Goal: Task Accomplishment & Management: Use online tool/utility

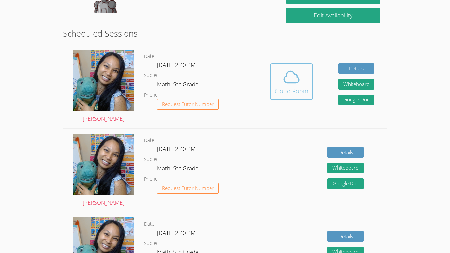
scroll to position [129, 0]
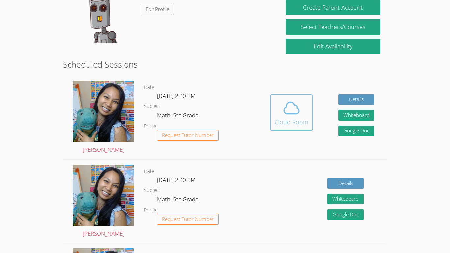
click at [289, 114] on icon at bounding box center [291, 108] width 15 height 12
click at [283, 117] on icon at bounding box center [291, 108] width 18 height 18
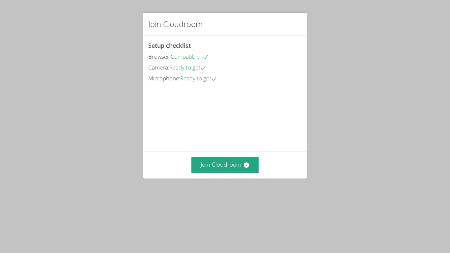
click at [221, 178] on div "Join Cloudroom" at bounding box center [225, 164] width 164 height 27
click at [221, 173] on button "Join Cloudroom" at bounding box center [225, 165] width 68 height 16
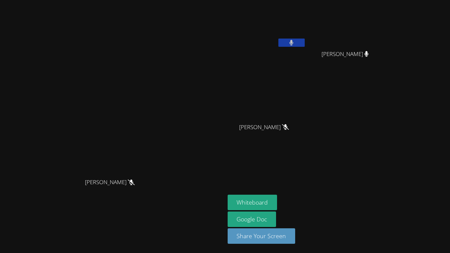
click at [371, 68] on div "[PERSON_NAME]" at bounding box center [348, 60] width 78 height 26
click at [369, 57] on span "[PERSON_NAME]" at bounding box center [344, 54] width 47 height 10
click at [369, 55] on icon at bounding box center [367, 54] width 4 height 6
click at [369, 54] on icon at bounding box center [366, 54] width 4 height 6
click at [369, 54] on icon at bounding box center [367, 54] width 4 height 6
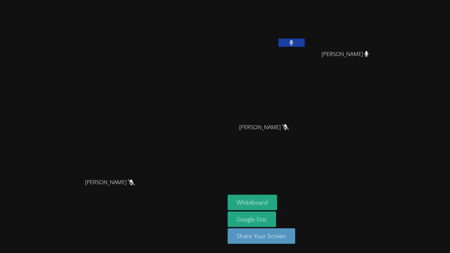
click at [289, 126] on icon at bounding box center [285, 127] width 7 height 6
click at [289, 129] on icon at bounding box center [285, 127] width 7 height 6
click at [289, 127] on icon at bounding box center [285, 127] width 7 height 6
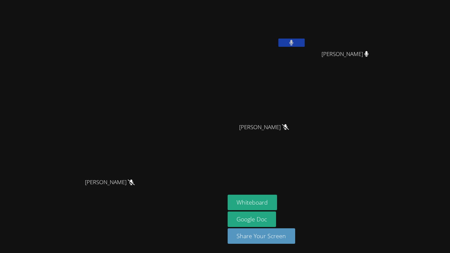
click at [289, 127] on icon at bounding box center [285, 127] width 7 height 6
click at [306, 132] on div "[PERSON_NAME]" at bounding box center [267, 133] width 78 height 26
click at [289, 126] on icon at bounding box center [285, 127] width 7 height 6
click at [306, 103] on video at bounding box center [267, 98] width 78 height 44
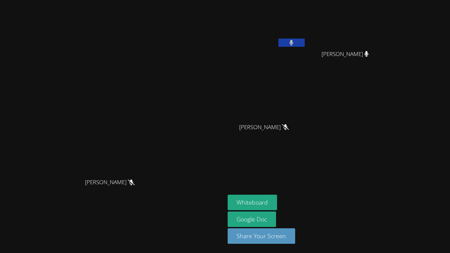
click at [306, 114] on video at bounding box center [267, 98] width 78 height 44
click at [306, 101] on video at bounding box center [267, 98] width 78 height 44
click at [289, 126] on icon at bounding box center [285, 127] width 7 height 6
click at [289, 125] on icon at bounding box center [285, 127] width 7 height 6
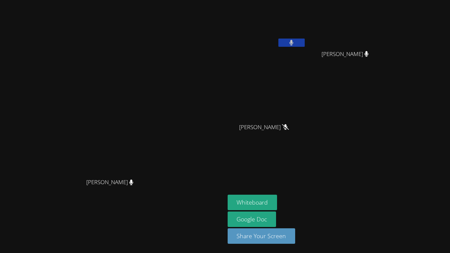
click at [289, 127] on icon at bounding box center [285, 127] width 7 height 6
click at [289, 126] on icon at bounding box center [285, 127] width 7 height 6
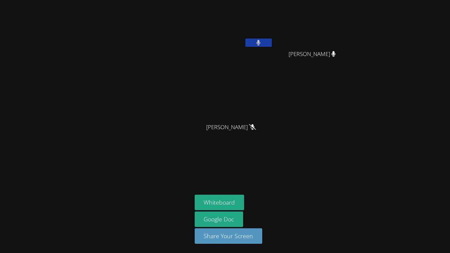
click at [246, 104] on video at bounding box center [234, 98] width 78 height 44
click at [250, 130] on span "[PERSON_NAME]" at bounding box center [231, 128] width 50 height 10
click at [252, 130] on span "[PERSON_NAME]" at bounding box center [231, 128] width 50 height 10
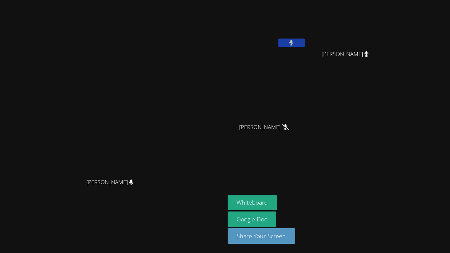
click at [263, 137] on div "[PERSON_NAME]" at bounding box center [267, 133] width 78 height 26
click at [283, 127] on icon at bounding box center [285, 127] width 7 height 6
click at [295, 134] on div "[PERSON_NAME]" at bounding box center [267, 133] width 78 height 26
click at [289, 125] on icon at bounding box center [285, 127] width 7 height 6
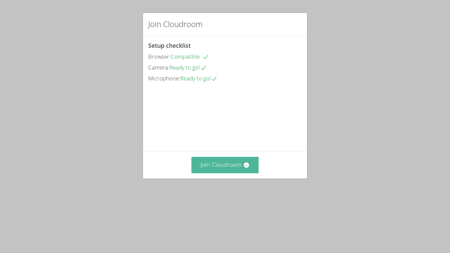
click at [226, 173] on button "Join Cloudroom" at bounding box center [225, 165] width 68 height 16
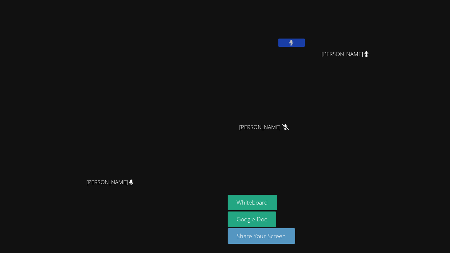
click at [286, 127] on icon at bounding box center [285, 127] width 7 height 6
click at [286, 128] on icon at bounding box center [285, 127] width 7 height 6
click at [366, 53] on icon at bounding box center [366, 54] width 7 height 6
click at [367, 55] on icon at bounding box center [366, 54] width 7 height 6
click at [252, 201] on button "Whiteboard" at bounding box center [253, 202] width 50 height 15
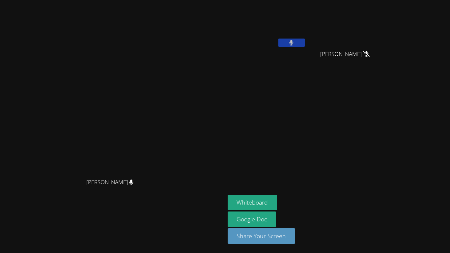
click at [161, 115] on video at bounding box center [112, 114] width 99 height 124
click at [277, 196] on button "Whiteboard" at bounding box center [253, 202] width 50 height 15
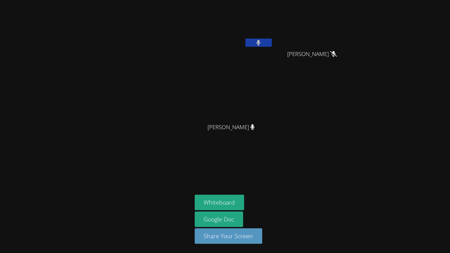
click at [334, 54] on icon at bounding box center [333, 54] width 7 height 6
click at [331, 55] on icon at bounding box center [333, 54] width 7 height 6
click at [259, 43] on icon at bounding box center [259, 43] width 4 height 6
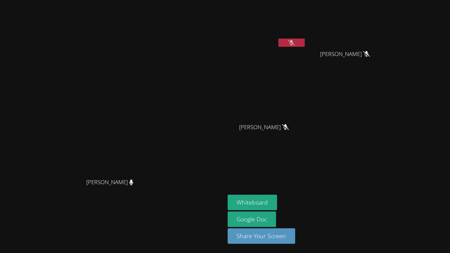
click at [288, 45] on icon at bounding box center [291, 43] width 7 height 6
click at [287, 42] on button at bounding box center [291, 43] width 26 height 8
click at [288, 43] on button at bounding box center [291, 43] width 26 height 8
click at [262, 196] on button "Whiteboard" at bounding box center [253, 202] width 50 height 15
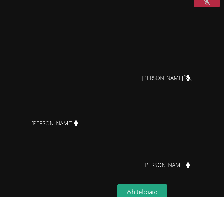
scroll to position [47, 0]
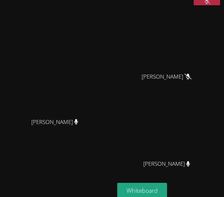
click at [208, 5] on button at bounding box center [207, 1] width 26 height 8
click at [186, 79] on icon at bounding box center [187, 77] width 7 height 6
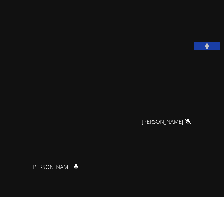
scroll to position [0, 0]
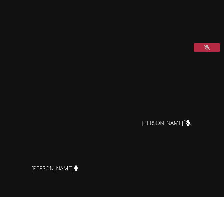
click at [207, 52] on button at bounding box center [207, 47] width 26 height 8
click at [216, 52] on button at bounding box center [207, 47] width 26 height 8
click at [210, 52] on video at bounding box center [166, 26] width 99 height 49
click at [209, 52] on button at bounding box center [207, 47] width 26 height 8
click at [209, 50] on icon at bounding box center [206, 48] width 7 height 6
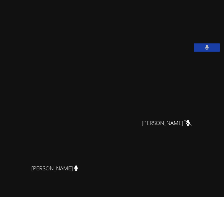
scroll to position [0, 0]
click at [201, 52] on button at bounding box center [207, 48] width 26 height 8
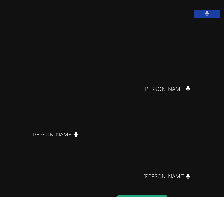
scroll to position [34, 0]
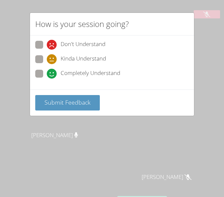
click at [66, 71] on span "Completely Understand" at bounding box center [91, 74] width 60 height 10
click at [52, 71] on input "Completely Understand" at bounding box center [50, 73] width 6 height 6
radio input "true"
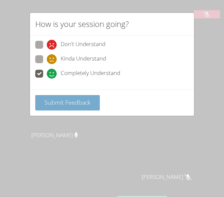
click at [71, 103] on span "Submit Feedback" at bounding box center [67, 102] width 46 height 8
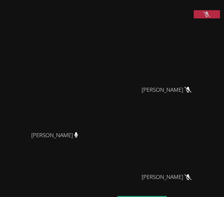
click at [74, 138] on icon at bounding box center [76, 135] width 4 height 6
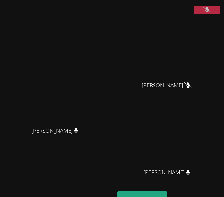
scroll to position [38, 0]
click at [208, 13] on icon at bounding box center [206, 10] width 7 height 6
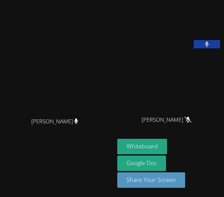
scroll to position [0, 0]
